Goal: Information Seeking & Learning: Learn about a topic

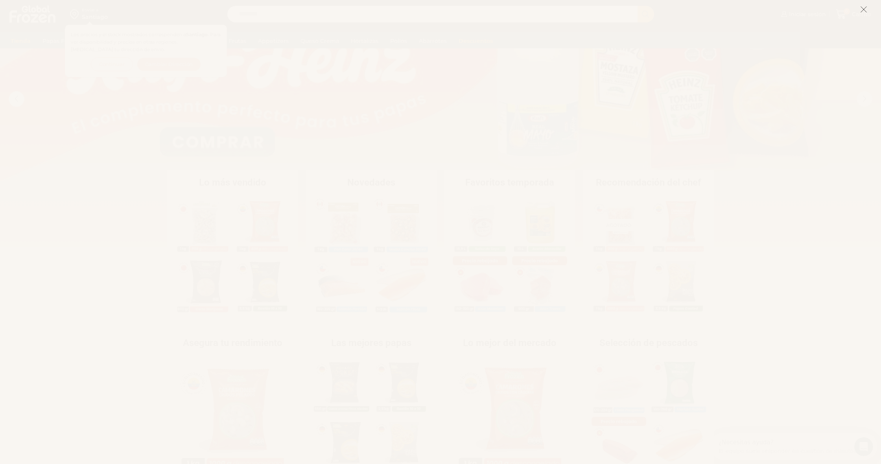
click at [863, 11] on line at bounding box center [864, 10] width 6 height 6
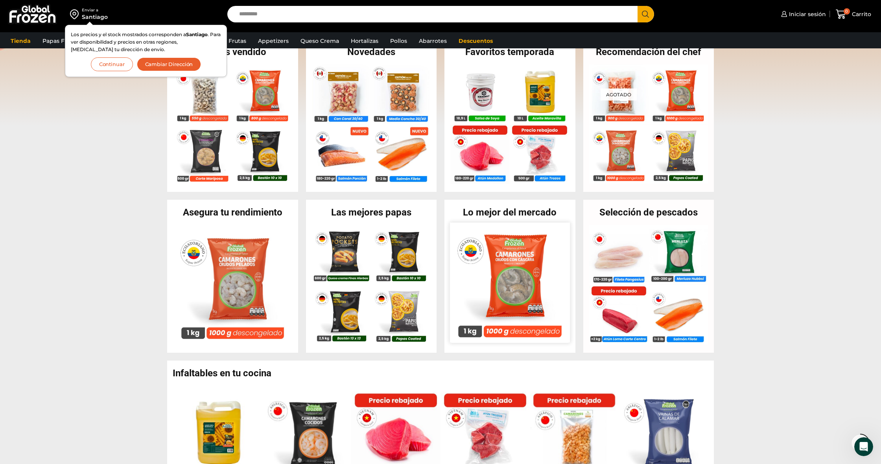
scroll to position [222, 0]
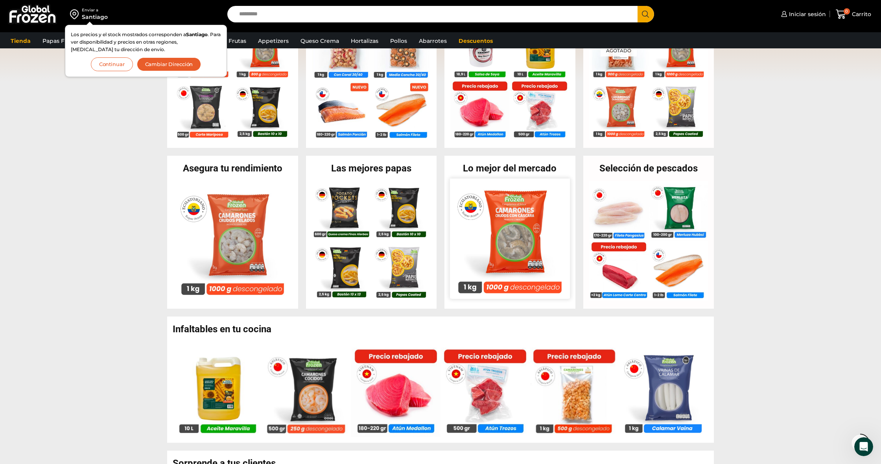
click at [518, 269] on img at bounding box center [510, 239] width 120 height 120
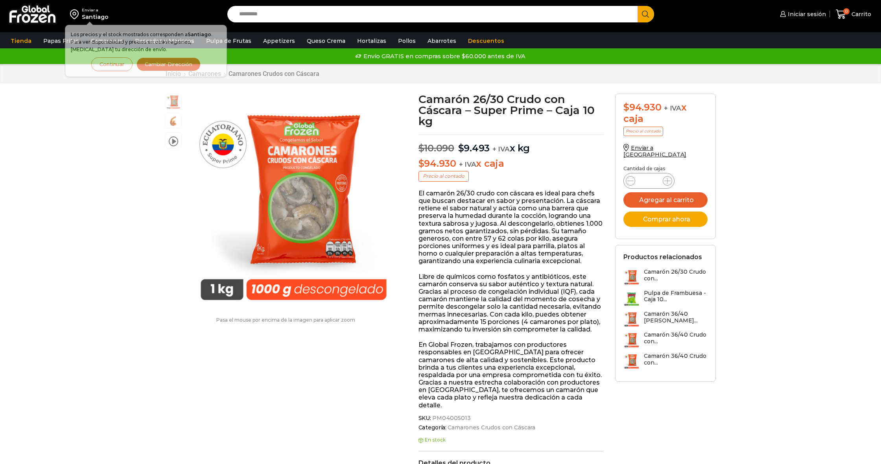
scroll to position [0, 0]
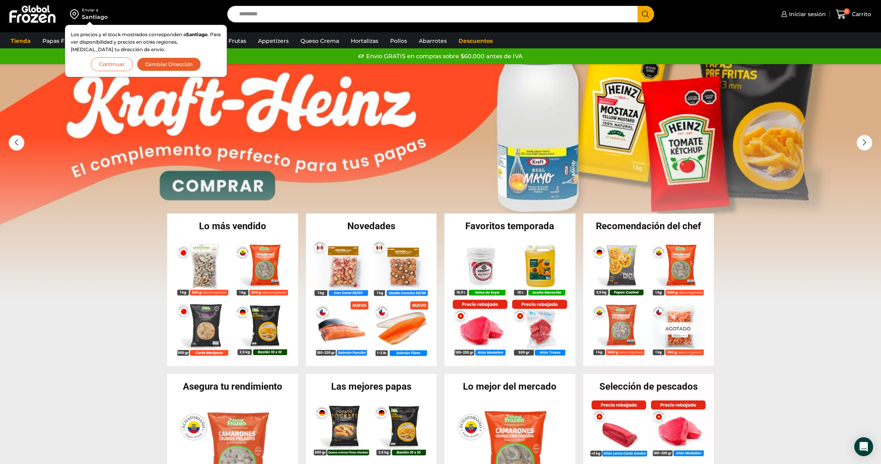
click at [107, 65] on button "Continuar" at bounding box center [112, 64] width 42 height 14
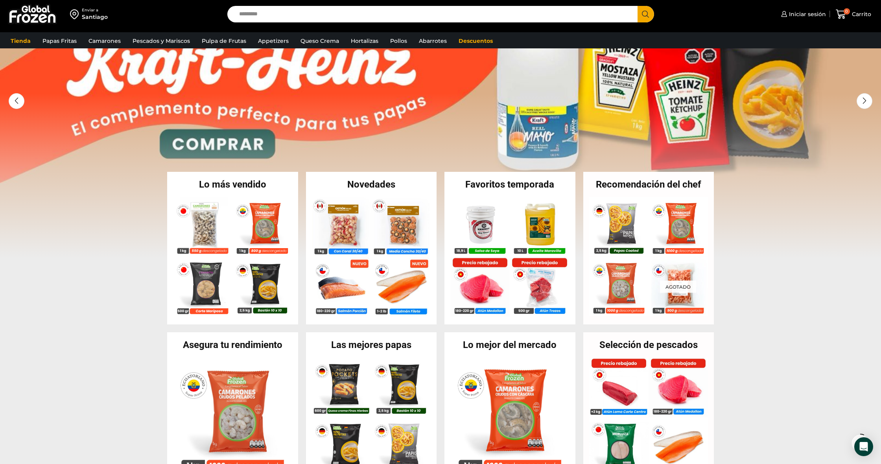
scroll to position [51, 0]
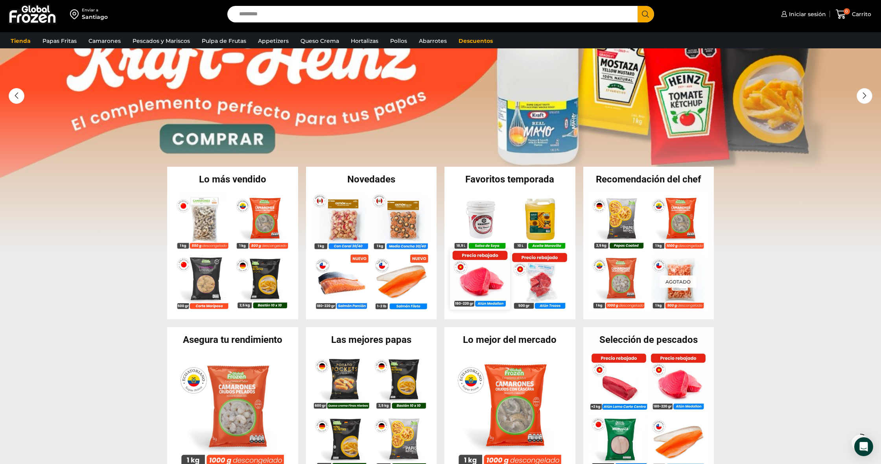
click at [493, 286] on img at bounding box center [480, 279] width 60 height 60
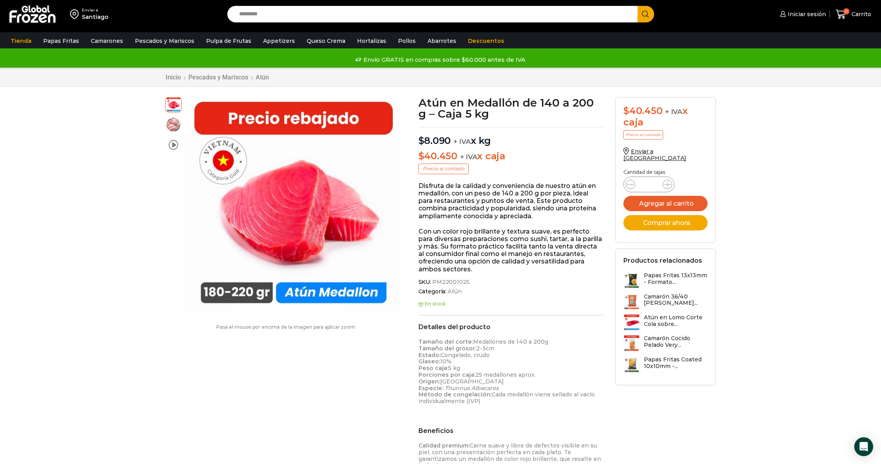
scroll to position [2, 0]
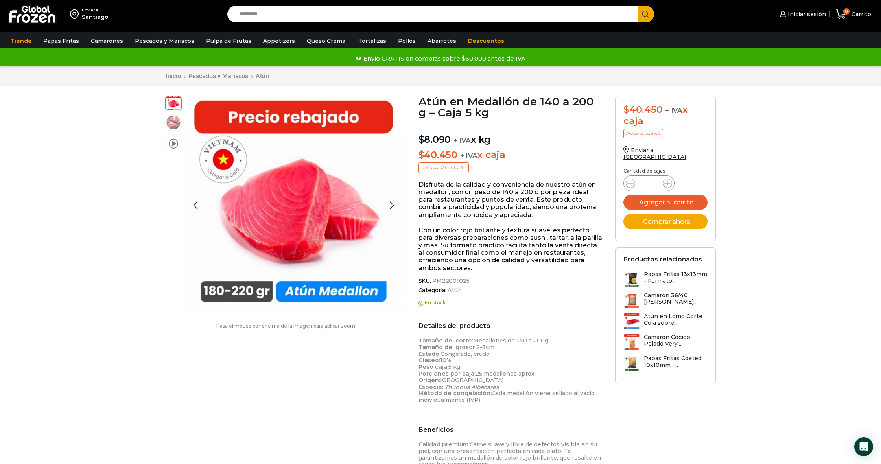
click at [174, 123] on img at bounding box center [174, 123] width 16 height 16
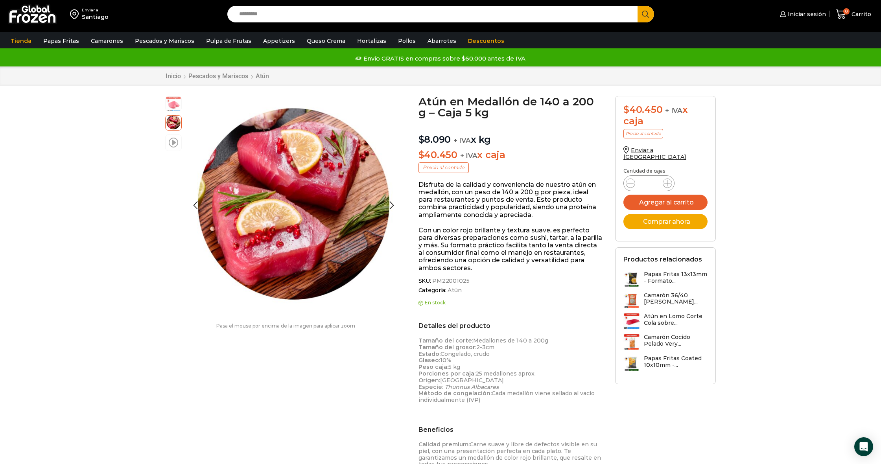
click at [173, 139] on span at bounding box center [173, 142] width 9 height 11
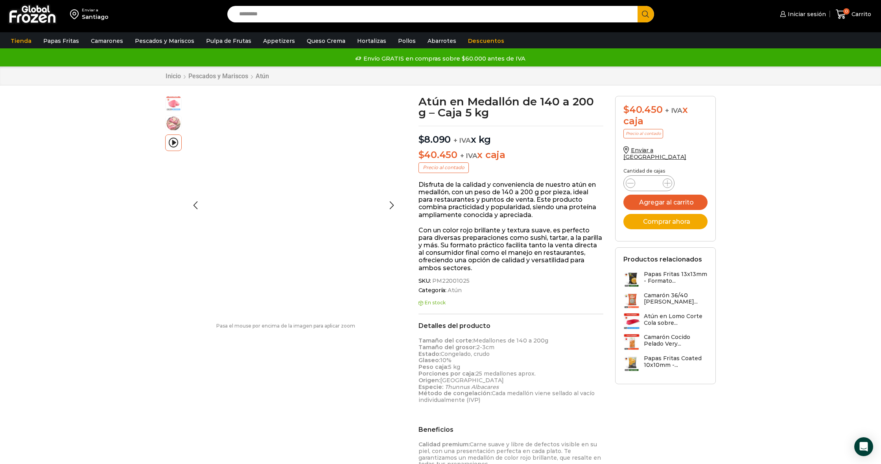
click at [171, 100] on img at bounding box center [174, 103] width 16 height 16
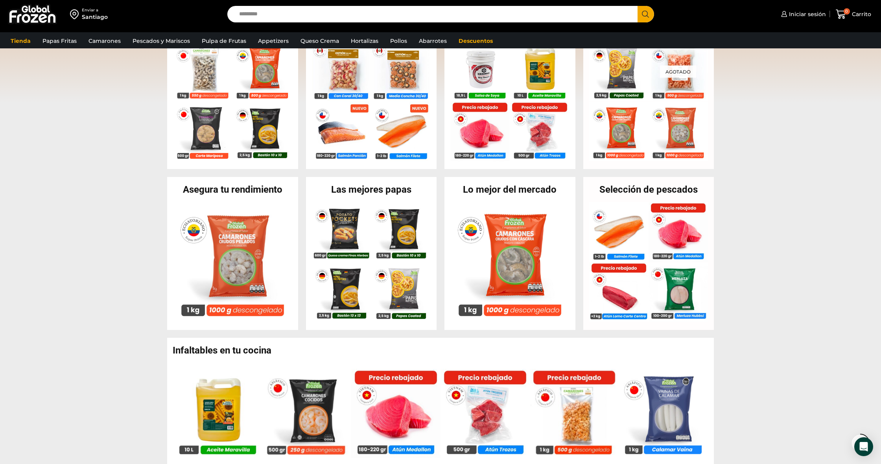
scroll to position [145, 0]
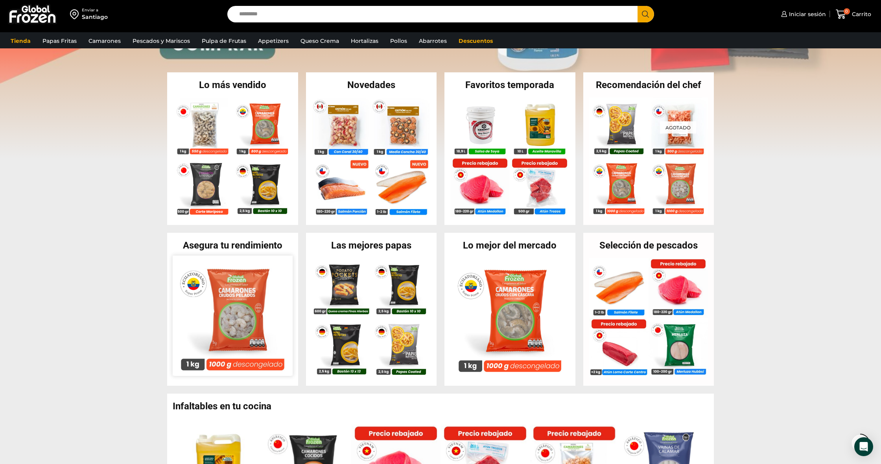
click at [227, 285] on img at bounding box center [233, 316] width 120 height 120
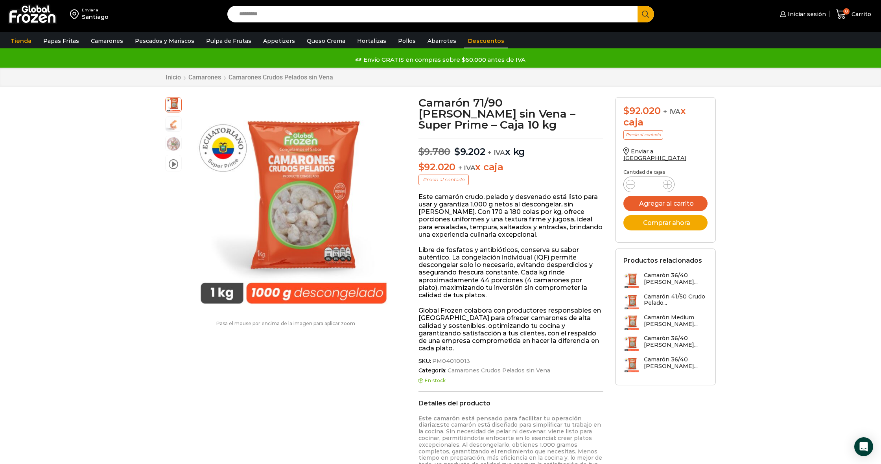
click at [475, 41] on link "Descuentos" at bounding box center [486, 40] width 44 height 15
click at [18, 18] on img at bounding box center [32, 14] width 49 height 20
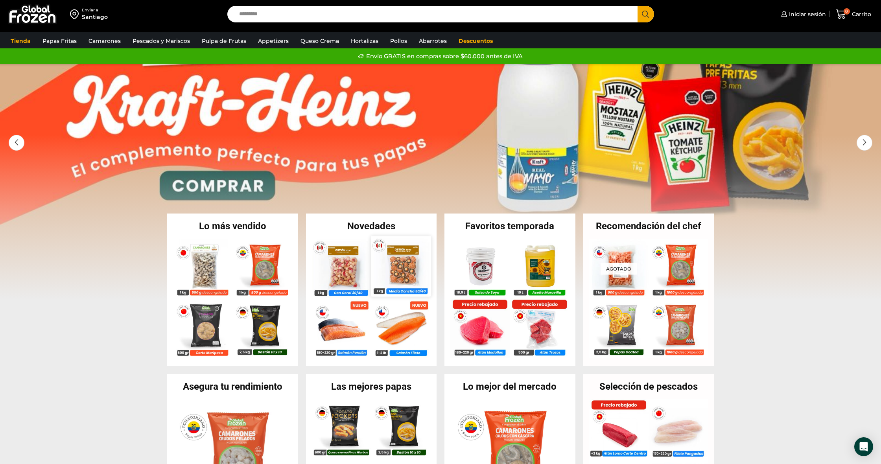
click at [412, 270] on img at bounding box center [401, 266] width 60 height 60
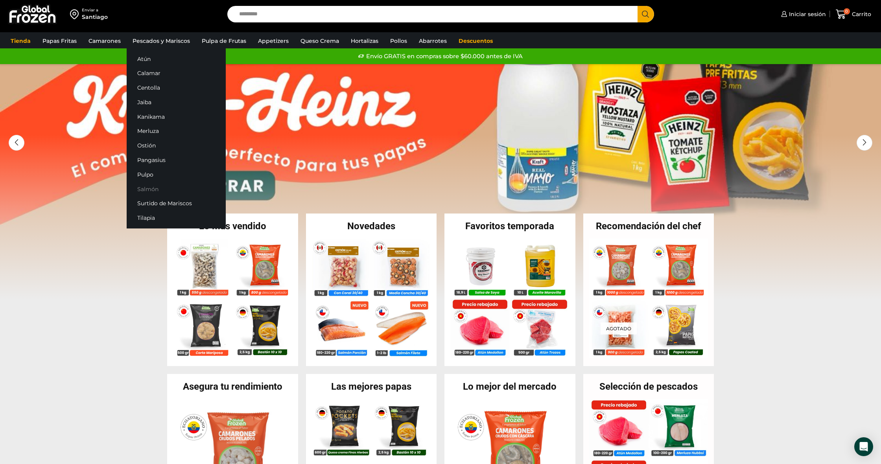
click at [148, 191] on link "Salmón" at bounding box center [176, 189] width 99 height 15
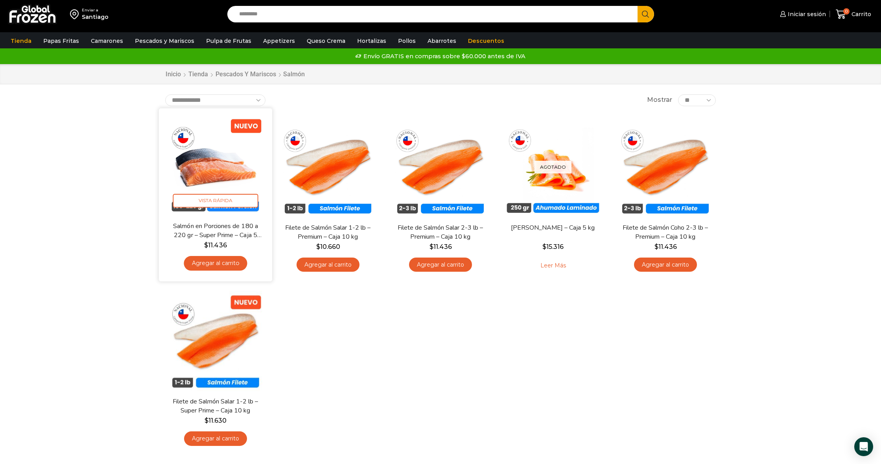
click at [229, 168] on img at bounding box center [216, 165] width 102 height 102
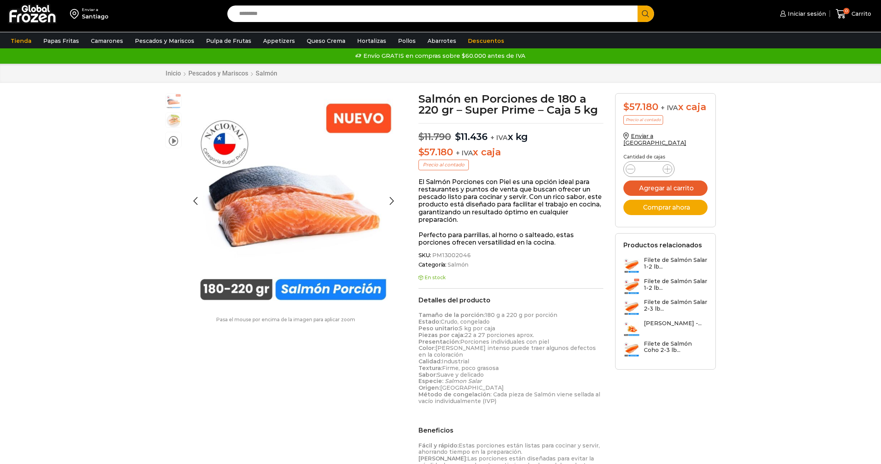
scroll to position [0, 0]
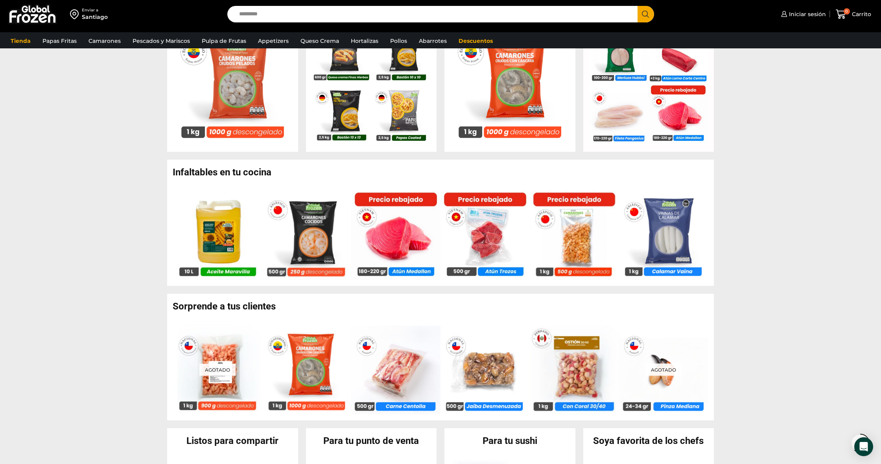
scroll to position [439, 0]
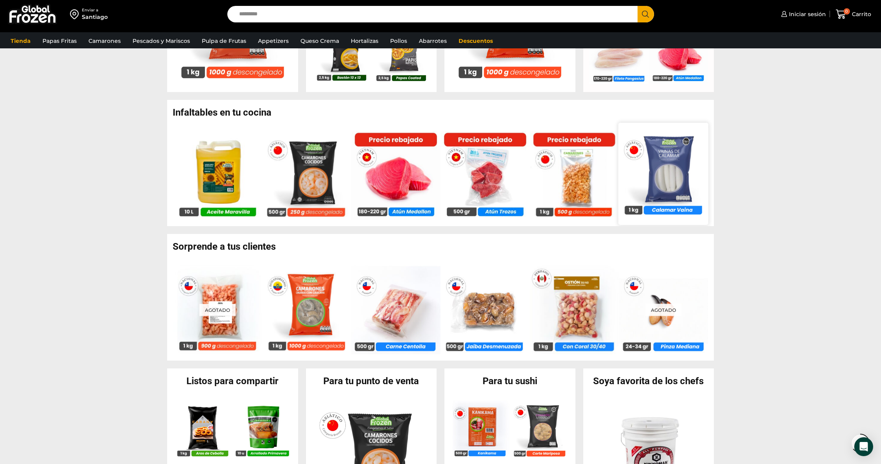
click at [668, 159] on img at bounding box center [664, 174] width 90 height 90
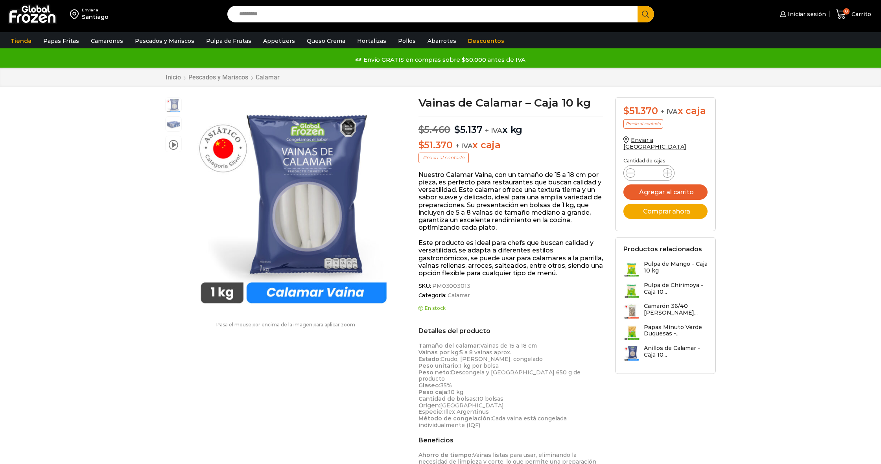
scroll to position [0, 0]
click at [176, 123] on img at bounding box center [174, 124] width 16 height 16
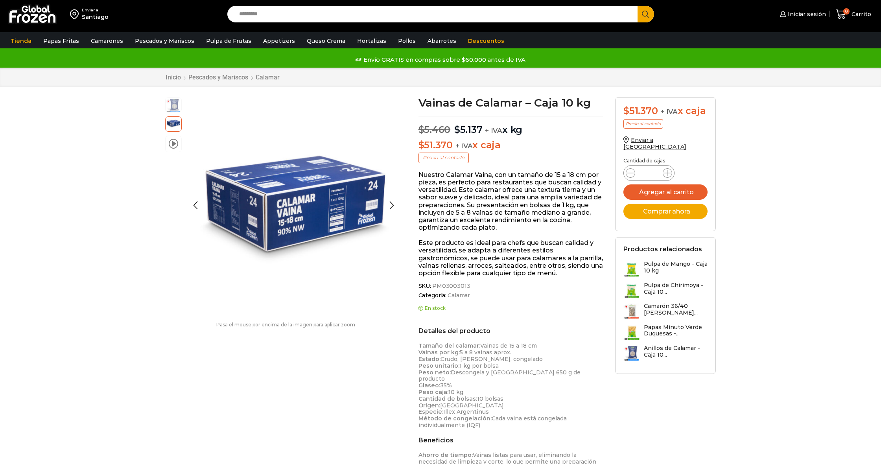
click at [171, 138] on li "video" at bounding box center [173, 144] width 17 height 17
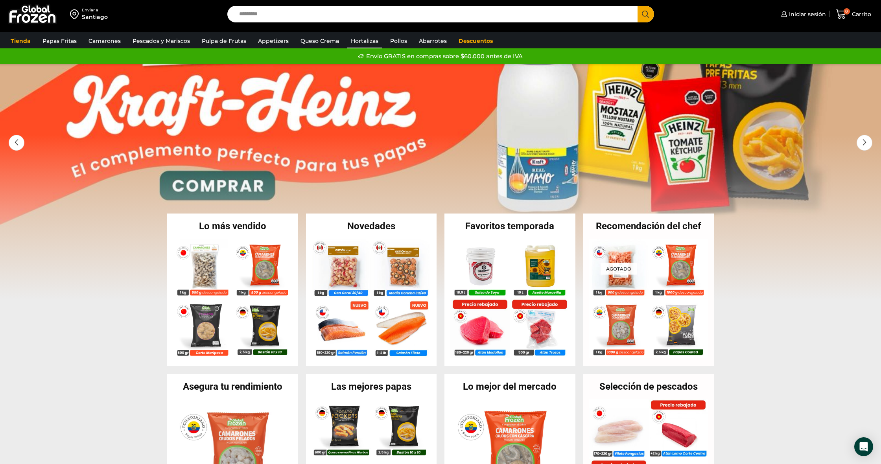
click at [375, 38] on link "Hortalizas" at bounding box center [364, 40] width 35 height 15
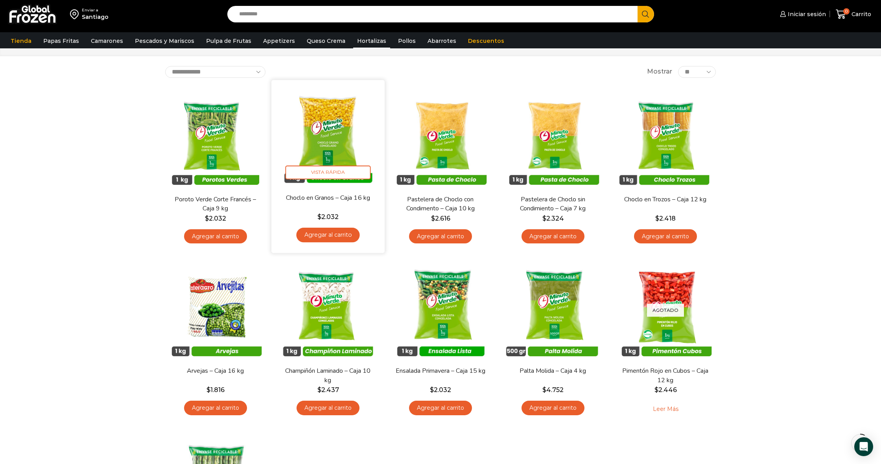
scroll to position [31, 0]
